Goal: Task Accomplishment & Management: Manage account settings

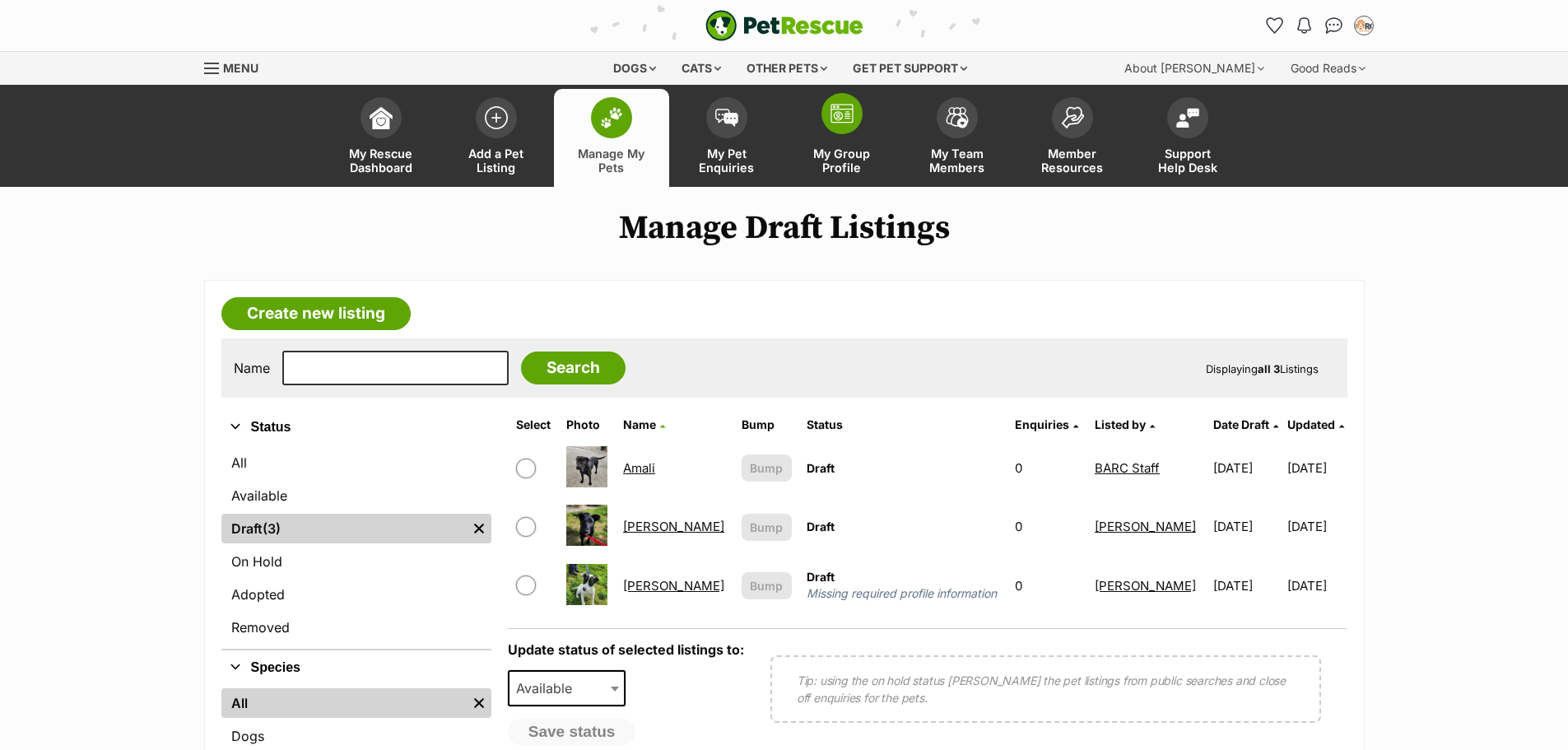
click at [860, 108] on span at bounding box center [842, 113] width 41 height 41
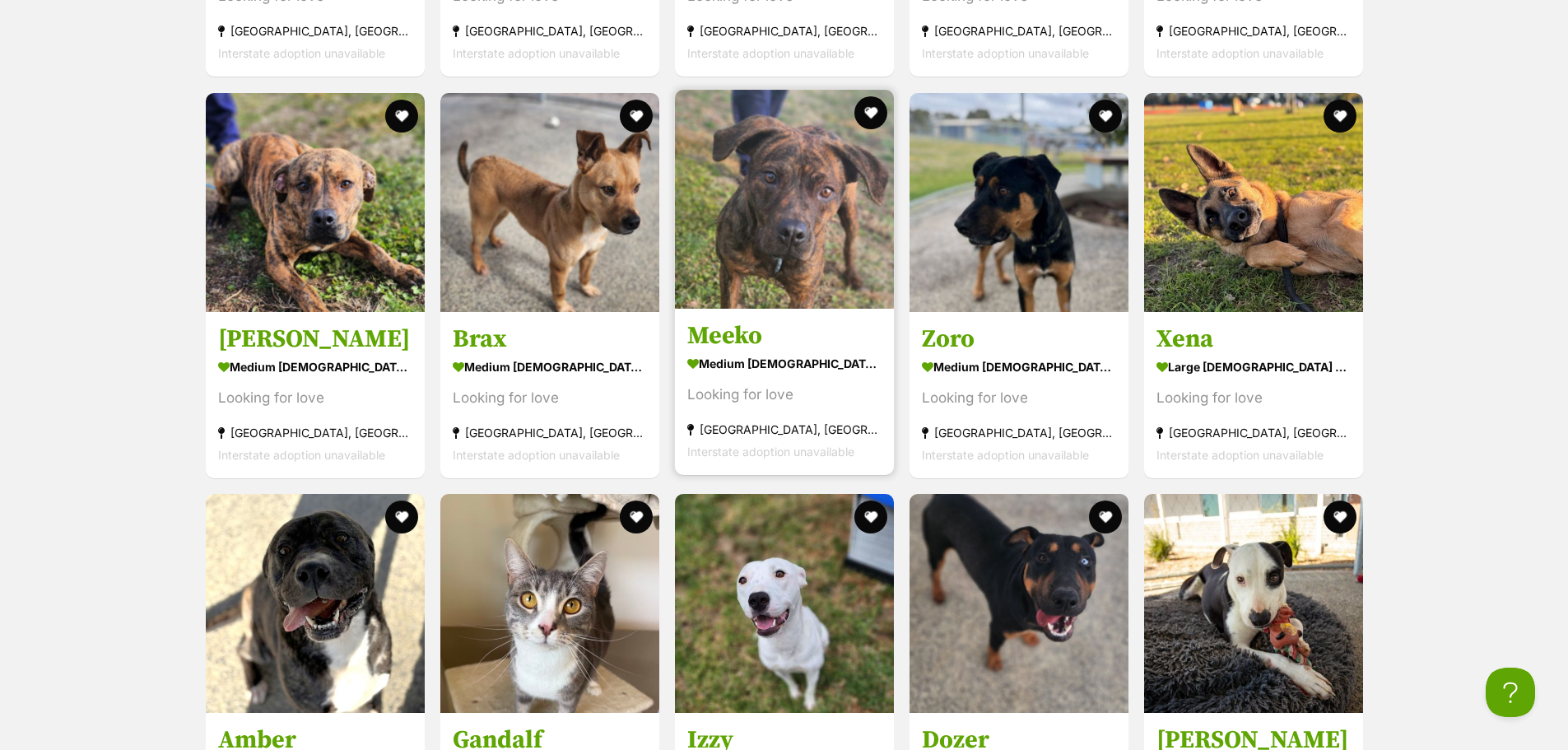
scroll to position [2551, 0]
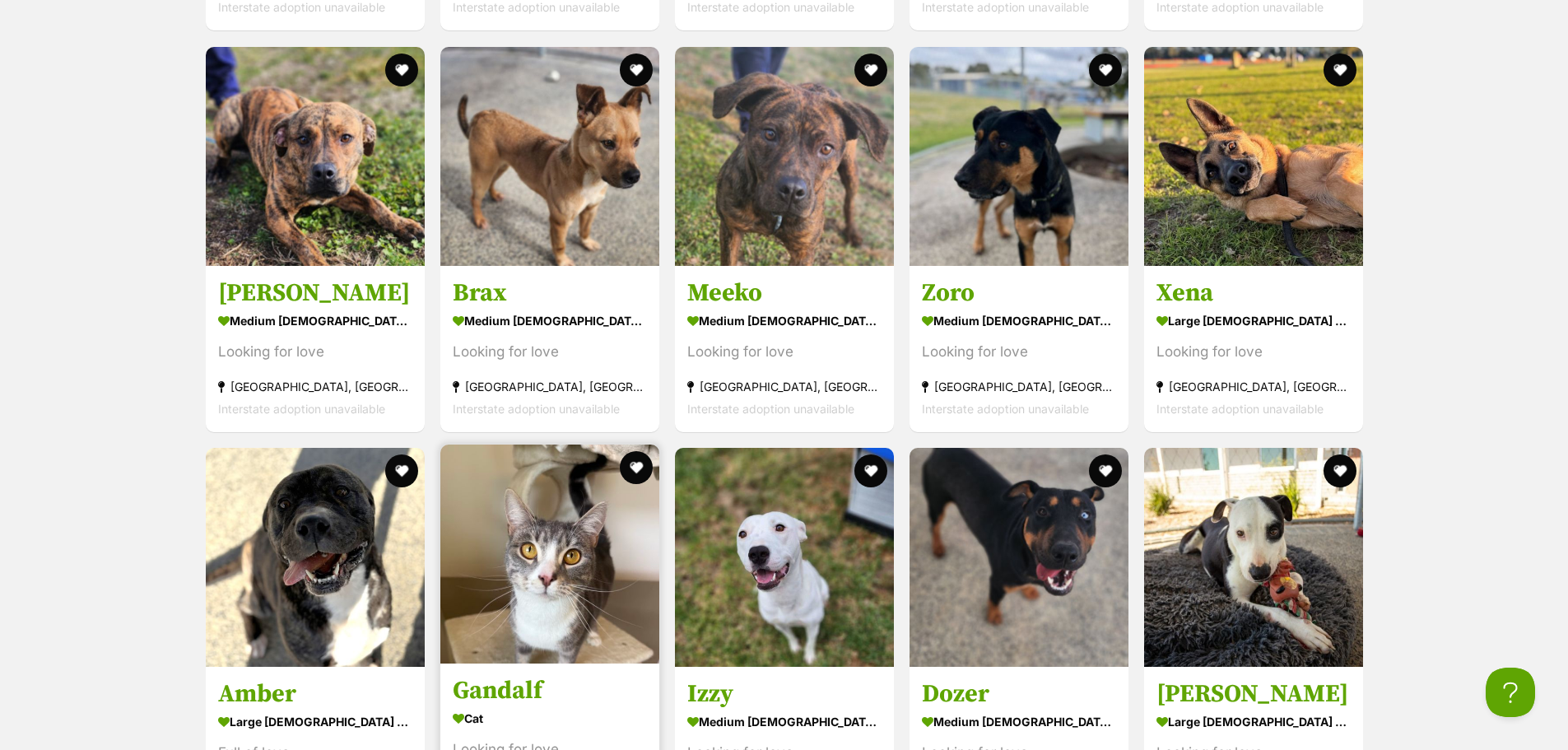
click at [572, 528] on img at bounding box center [549, 554] width 219 height 219
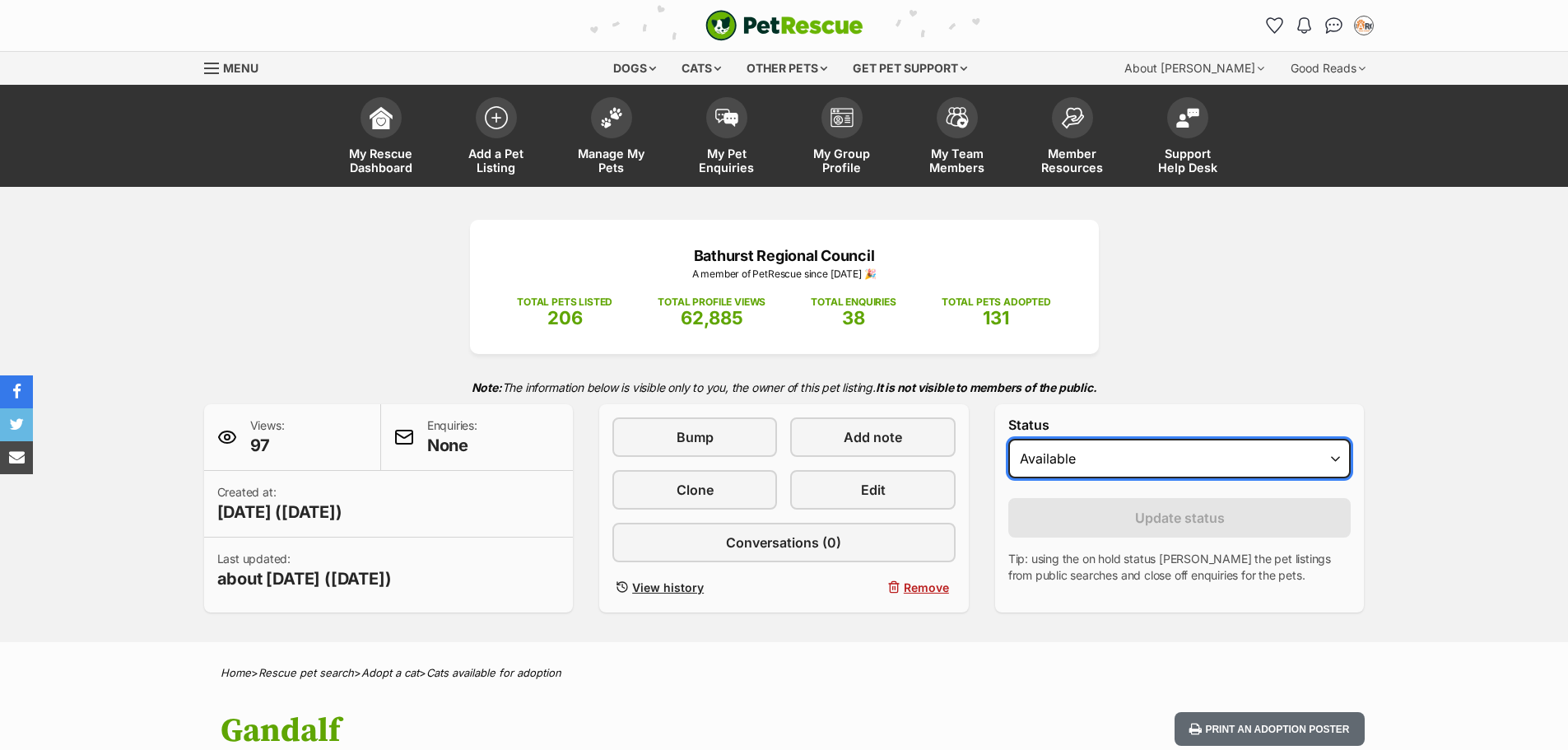
click at [1033, 466] on select "Draft Available On hold Adopted" at bounding box center [1180, 458] width 343 height 39
select select "rehomed"
click at [1008, 439] on select "Draft Available On hold Adopted" at bounding box center [1180, 458] width 343 height 39
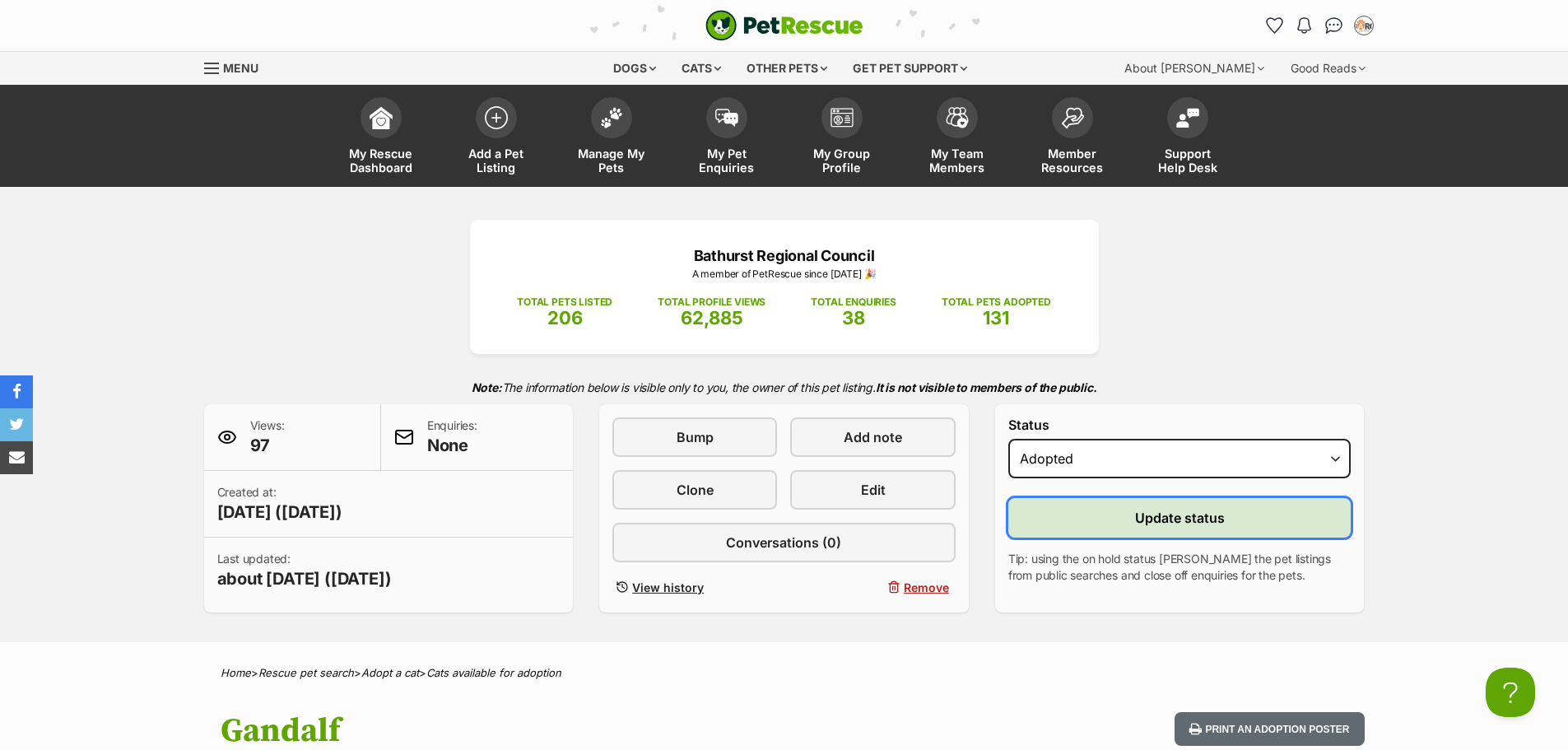
click at [1062, 521] on button "Update status" at bounding box center [1180, 517] width 343 height 39
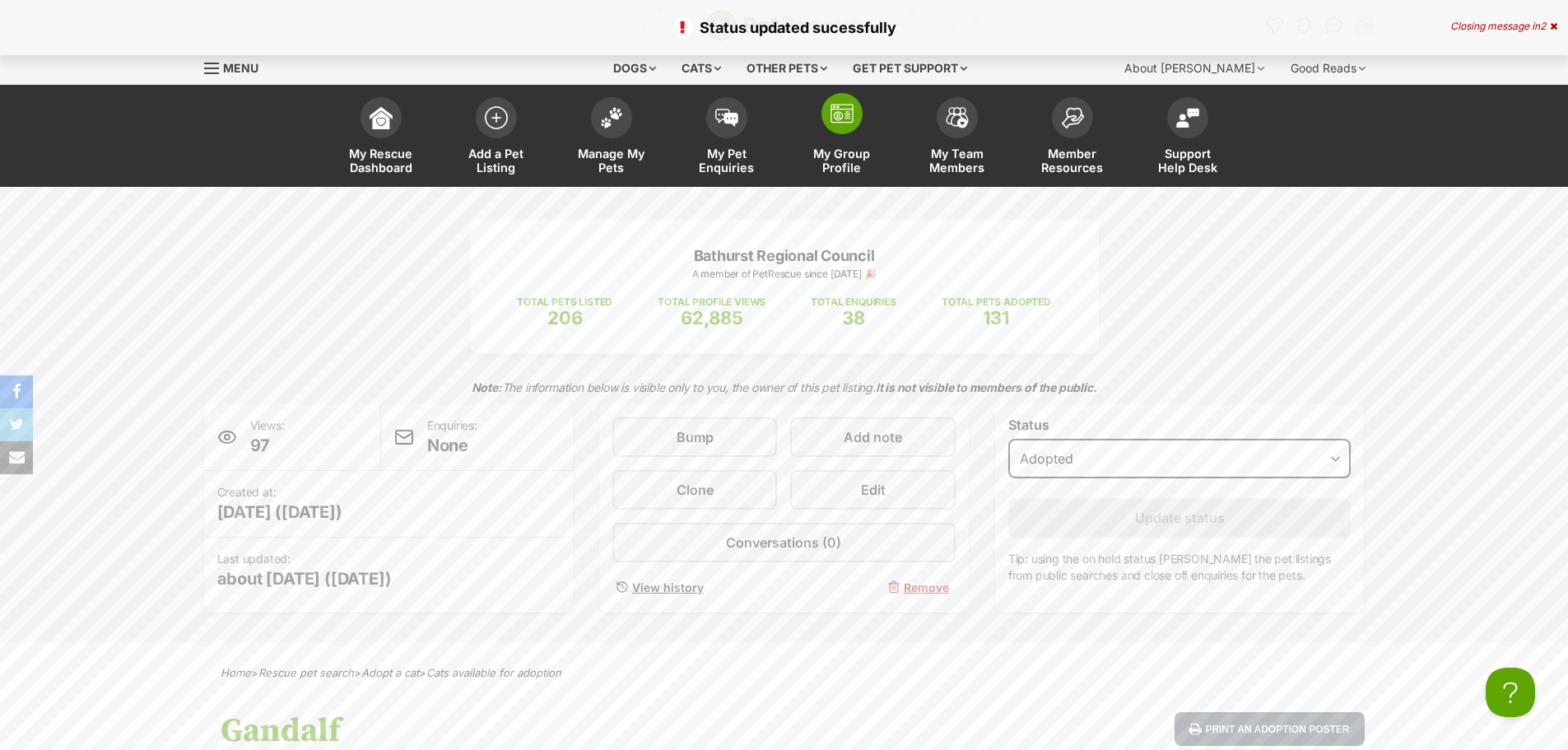
click at [842, 110] on img at bounding box center [842, 113] width 23 height 20
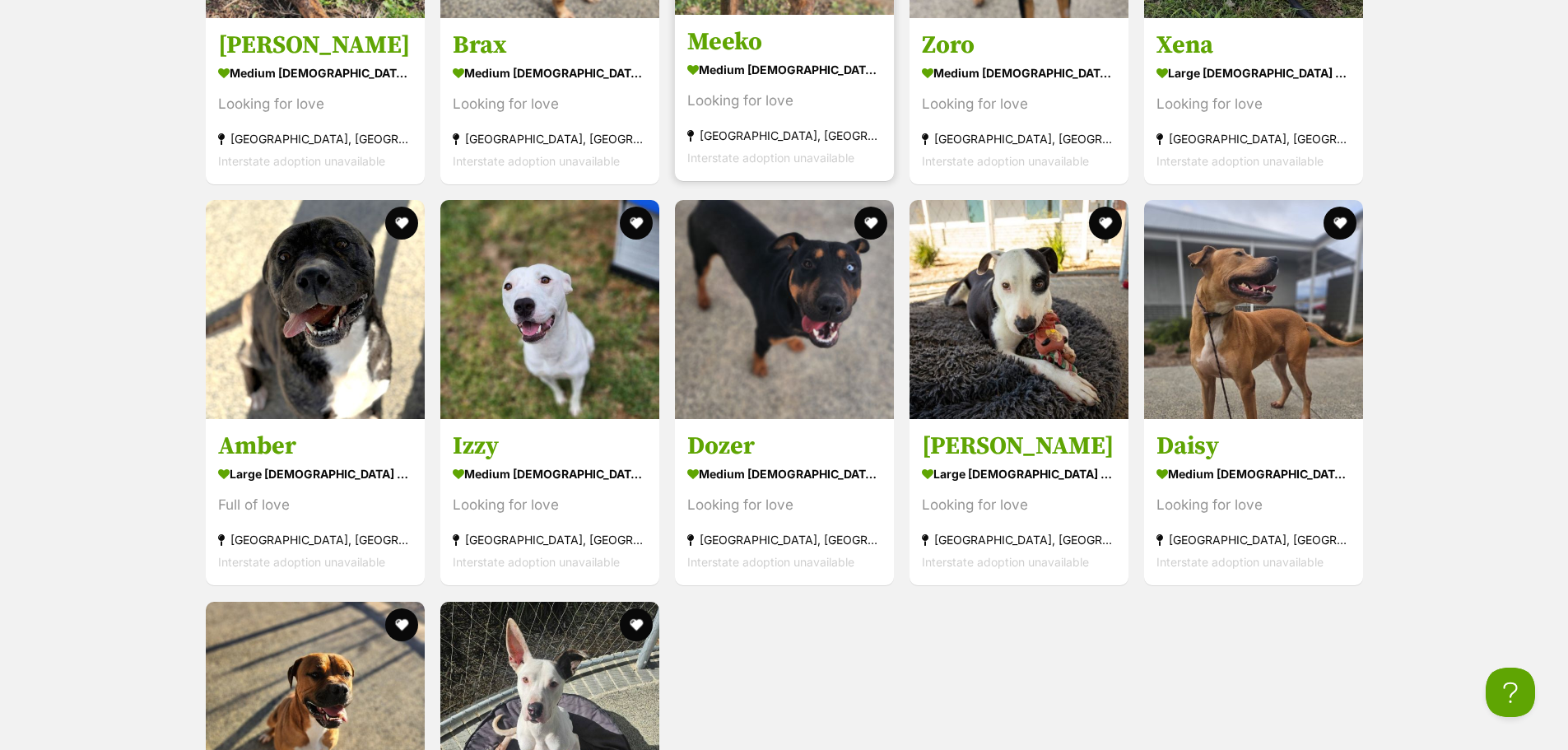
scroll to position [2797, 0]
